Goal: Transaction & Acquisition: Purchase product/service

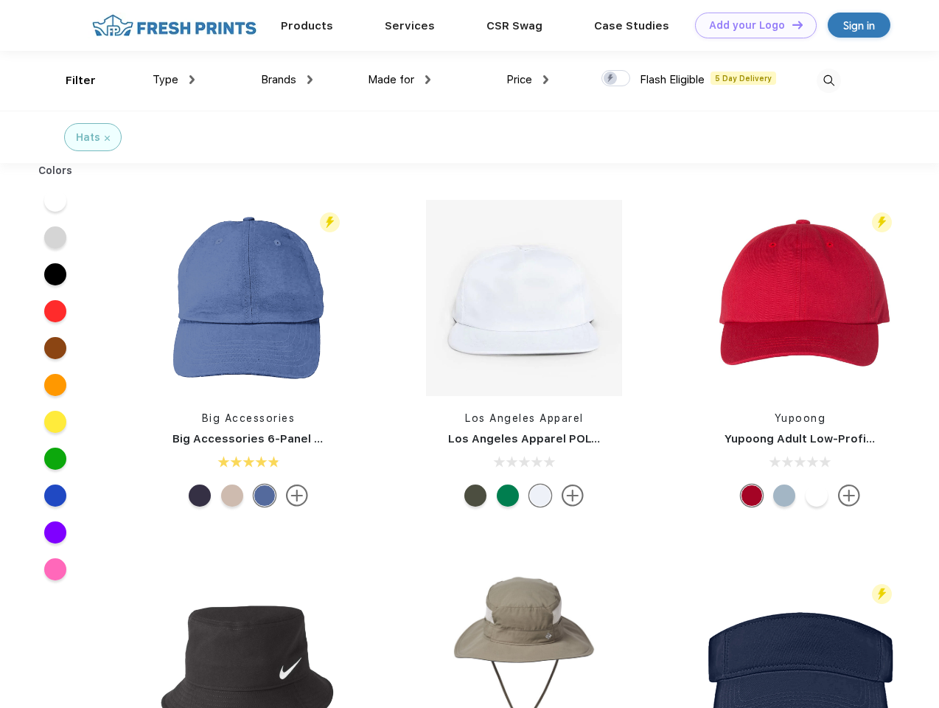
click at [750, 25] on link "Add your Logo Design Tool" at bounding box center [756, 26] width 122 height 26
click at [0, 0] on div "Design Tool" at bounding box center [0, 0] width 0 height 0
click at [791, 24] on link "Add your Logo Design Tool" at bounding box center [756, 26] width 122 height 26
click at [71, 80] on div "Filter" at bounding box center [81, 80] width 30 height 17
click at [174, 80] on span "Type" at bounding box center [166, 79] width 26 height 13
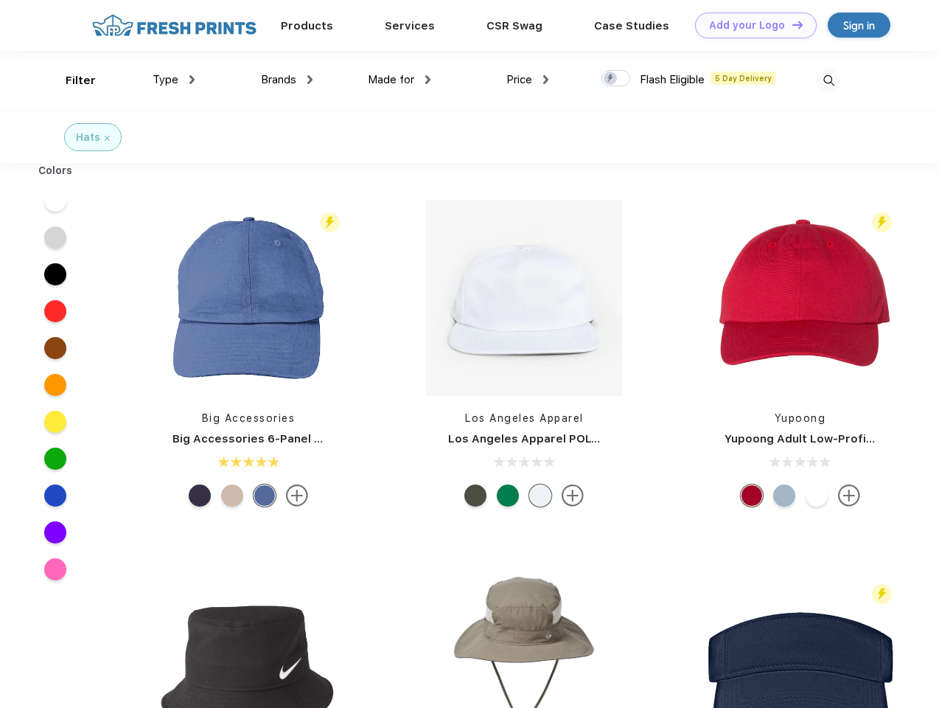
click at [287, 80] on span "Brands" at bounding box center [278, 79] width 35 height 13
click at [400, 80] on span "Made for" at bounding box center [391, 79] width 46 height 13
click at [528, 80] on span "Price" at bounding box center [519, 79] width 26 height 13
click at [616, 79] on div at bounding box center [616, 78] width 29 height 16
click at [611, 79] on input "checkbox" at bounding box center [607, 74] width 10 height 10
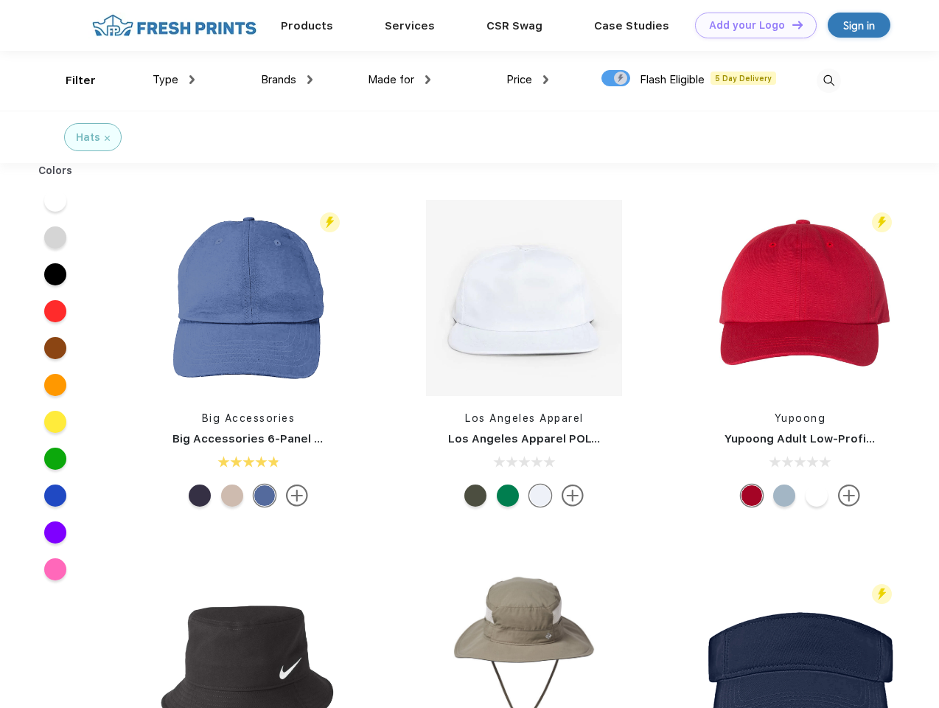
click at [829, 80] on img at bounding box center [829, 81] width 24 height 24
